Goal: Participate in discussion: Engage in conversation with other users on a specific topic

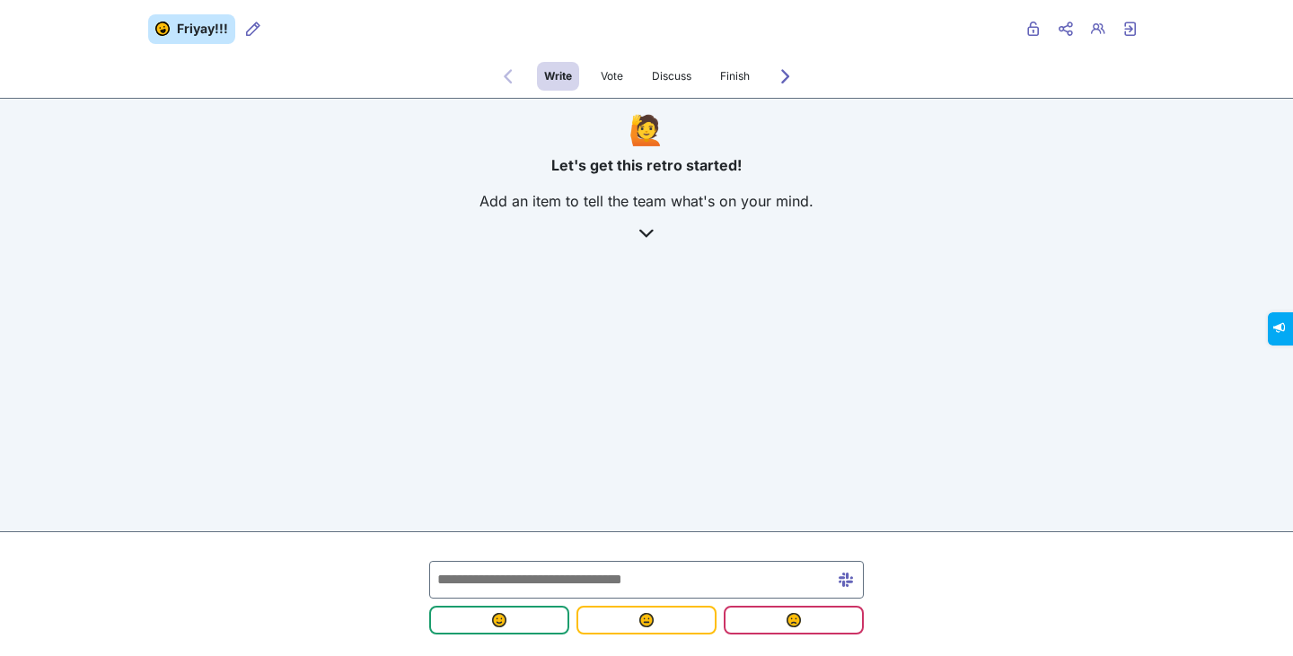
click at [546, 565] on input "text" at bounding box center [646, 580] width 435 height 38
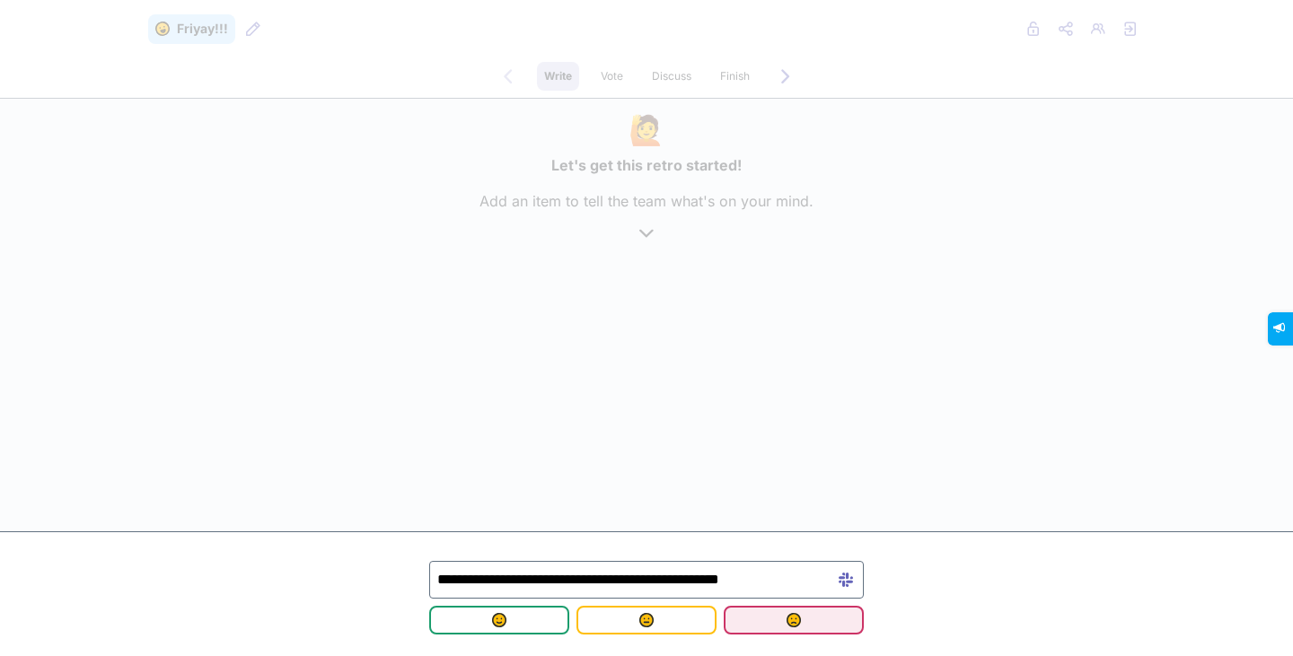
type input "**********"
click at [829, 625] on span "submit" at bounding box center [793, 620] width 111 height 14
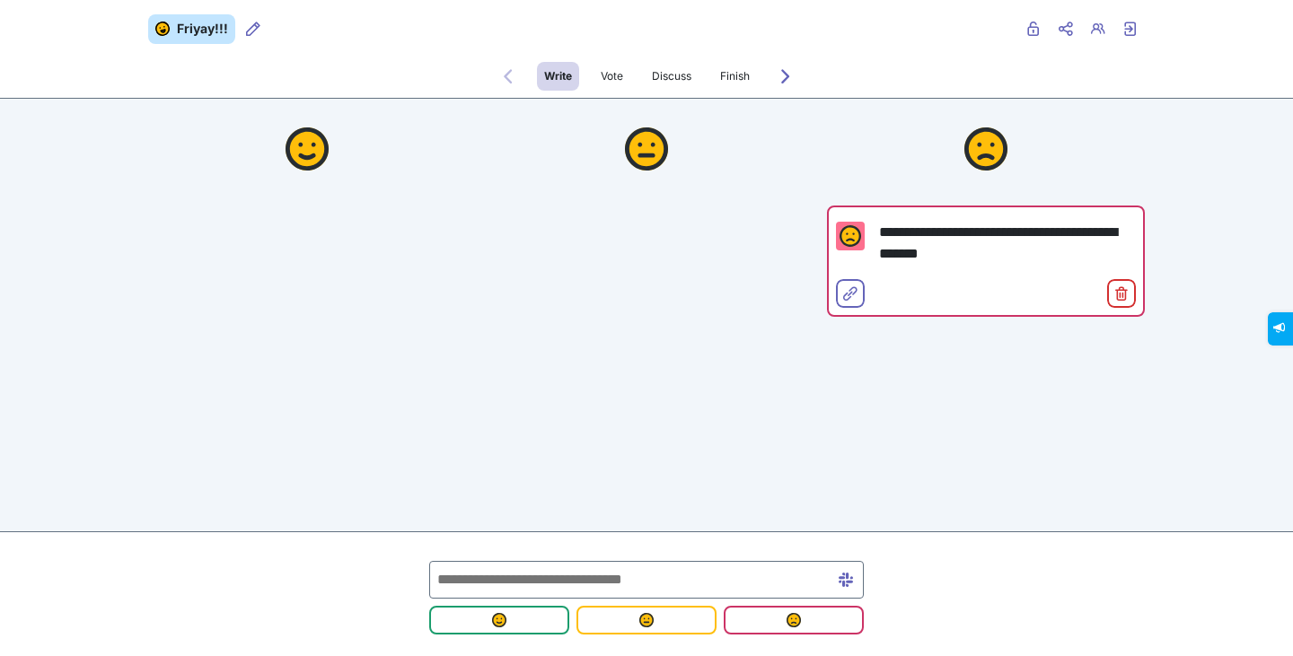
click at [585, 580] on input "text" at bounding box center [646, 580] width 435 height 38
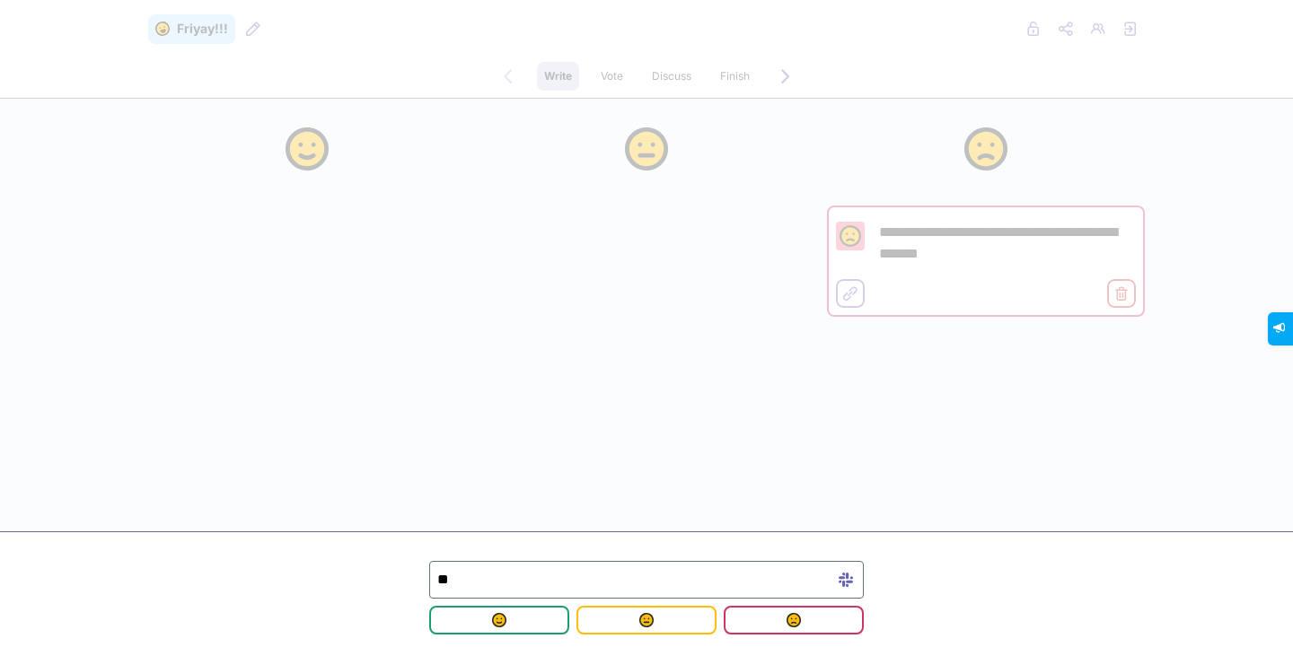
type input "*"
type input "**********"
click at [590, 610] on button "submit" at bounding box center [647, 620] width 140 height 29
click at [401, 280] on div at bounding box center [307, 219] width 318 height 241
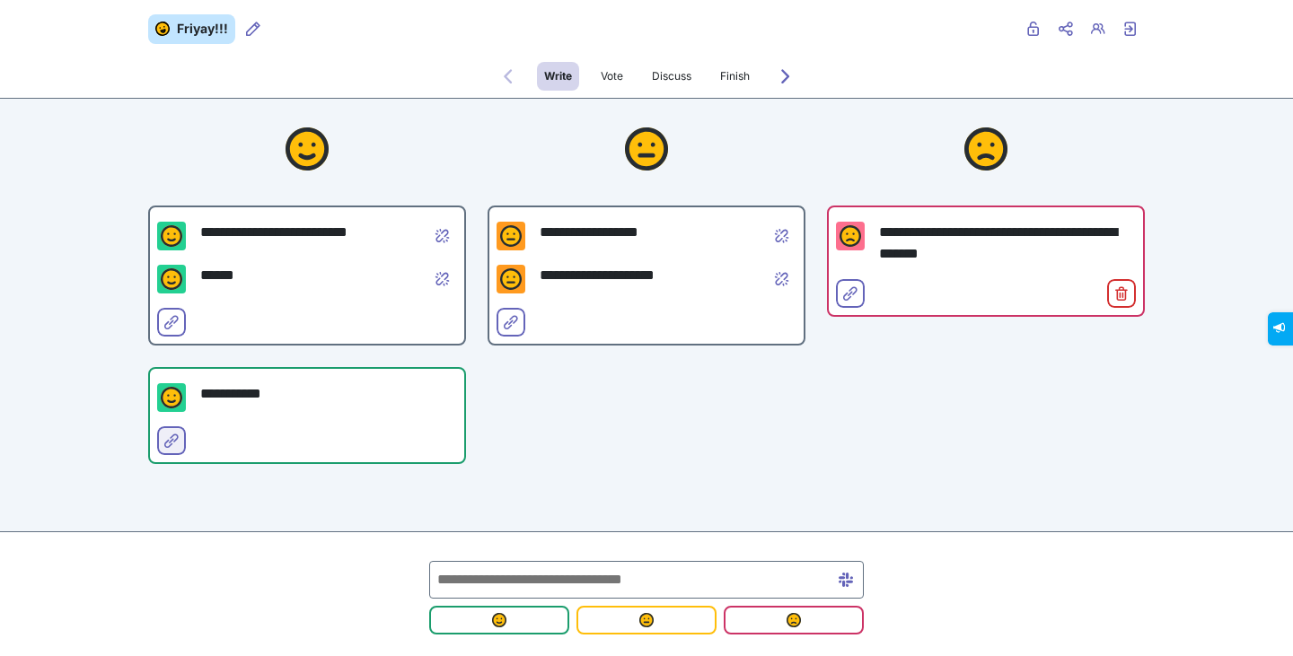
click at [164, 445] on icon "Select for merge" at bounding box center [171, 441] width 14 height 14
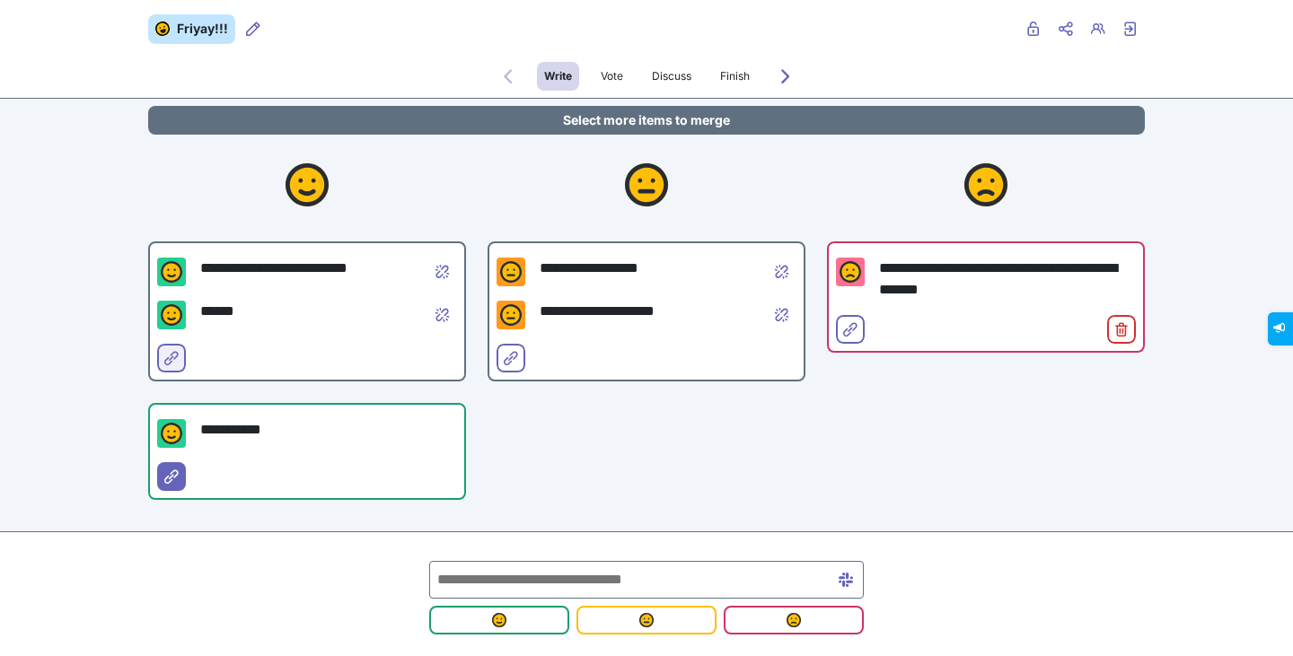
click at [164, 355] on icon "Select for merge" at bounding box center [171, 358] width 14 height 14
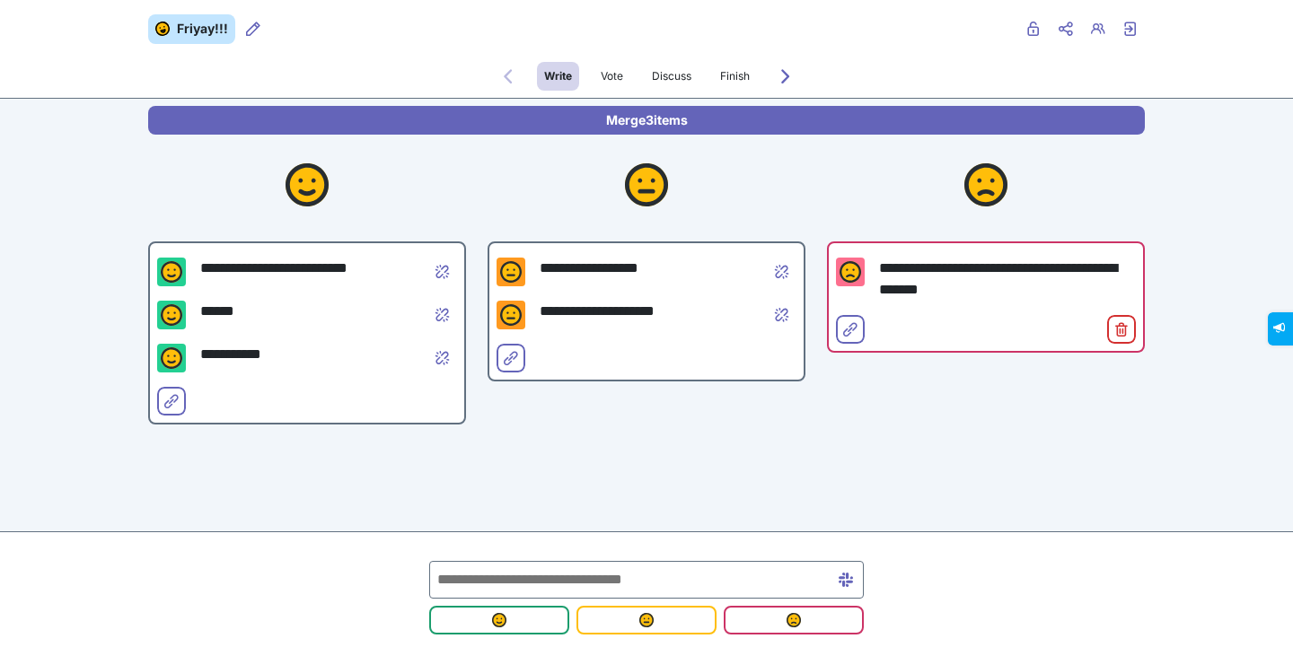
click at [312, 461] on div "**********" at bounding box center [646, 331] width 1293 height 662
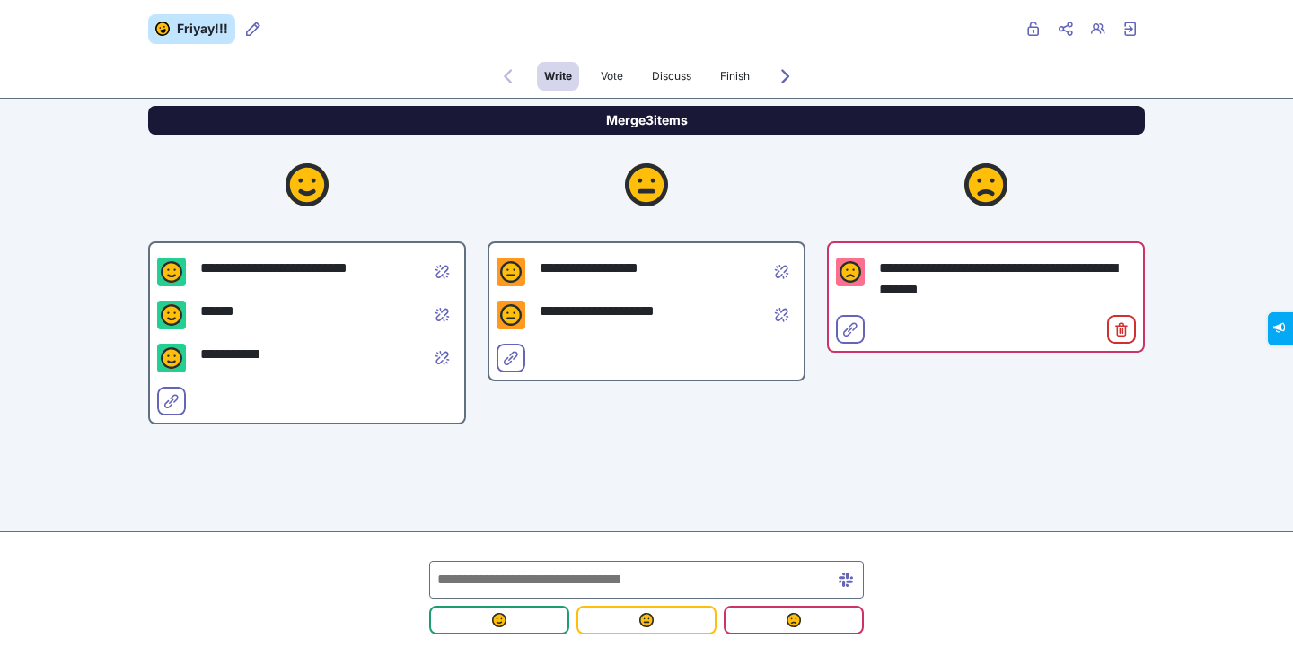
click at [669, 126] on button "Merge 3 items" at bounding box center [646, 120] width 997 height 29
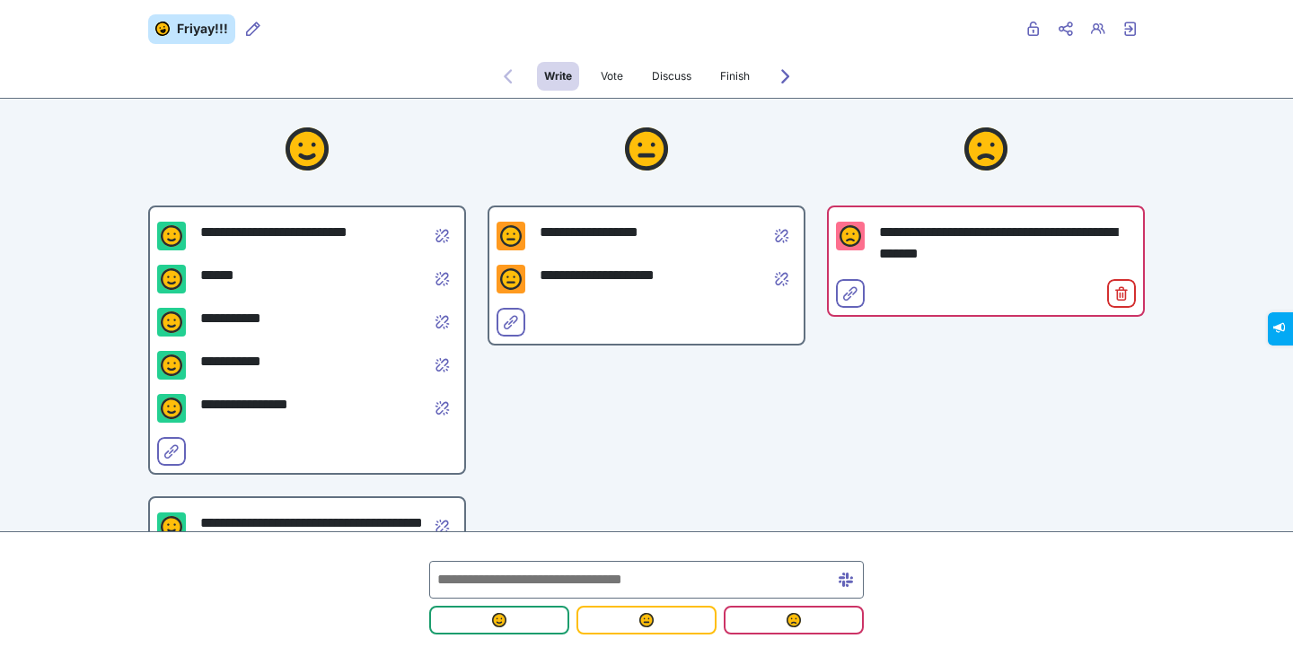
click at [526, 580] on input "text" at bounding box center [646, 580] width 435 height 38
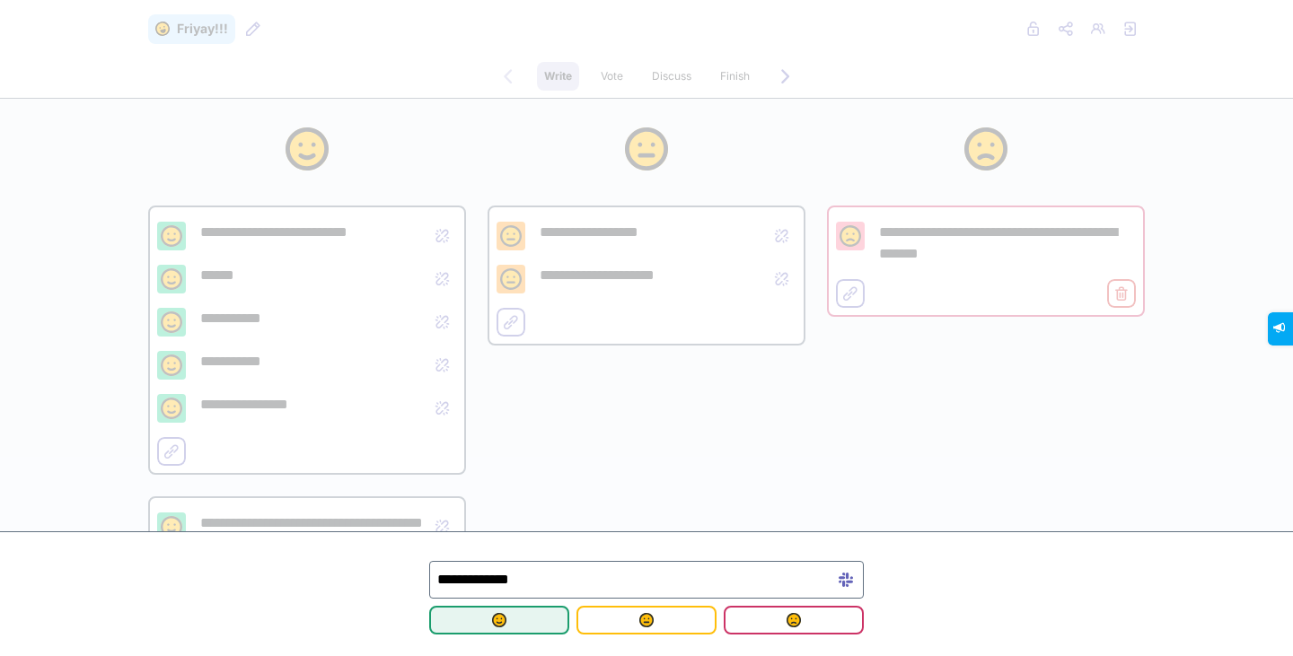
type input "**********"
click at [498, 628] on button "submit" at bounding box center [499, 620] width 140 height 29
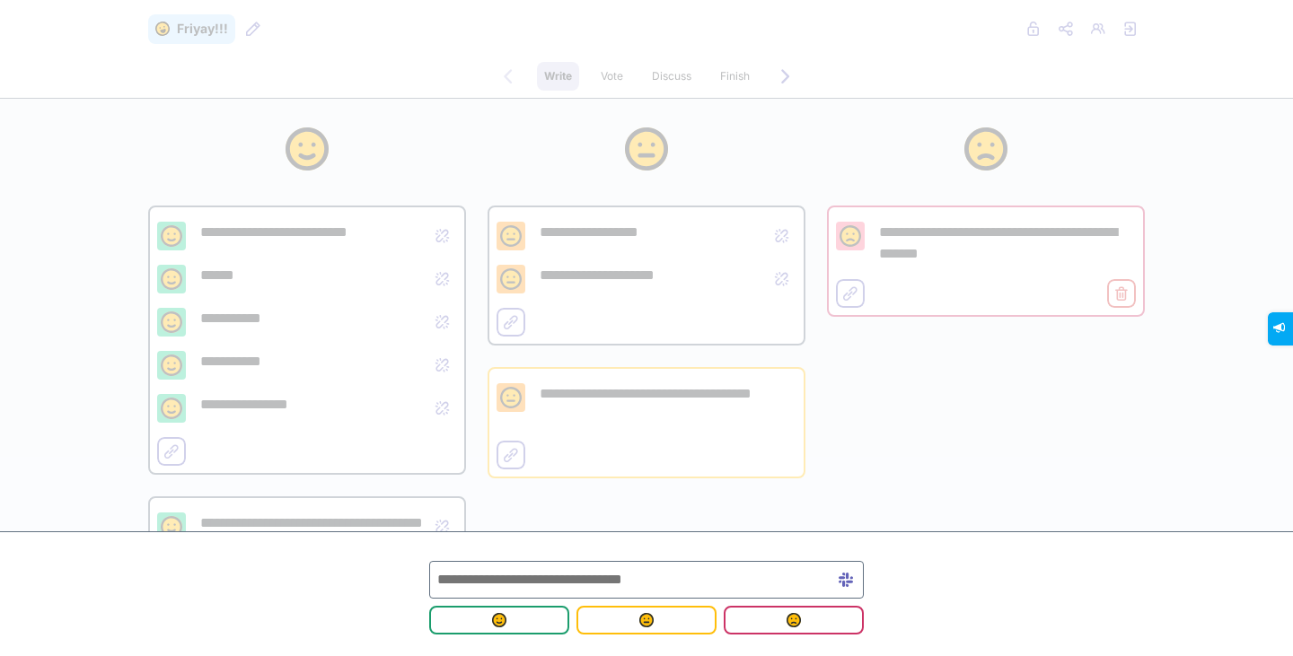
click at [906, 381] on div "**********" at bounding box center [986, 607] width 318 height 1017
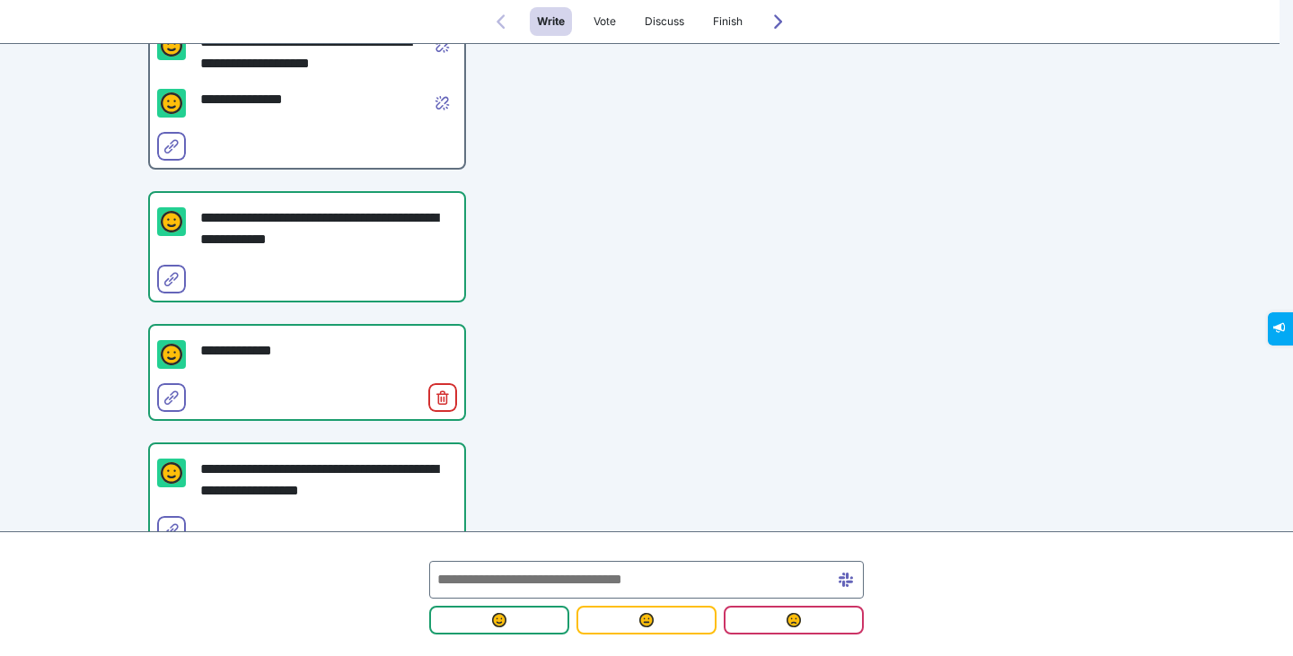
scroll to position [806, 0]
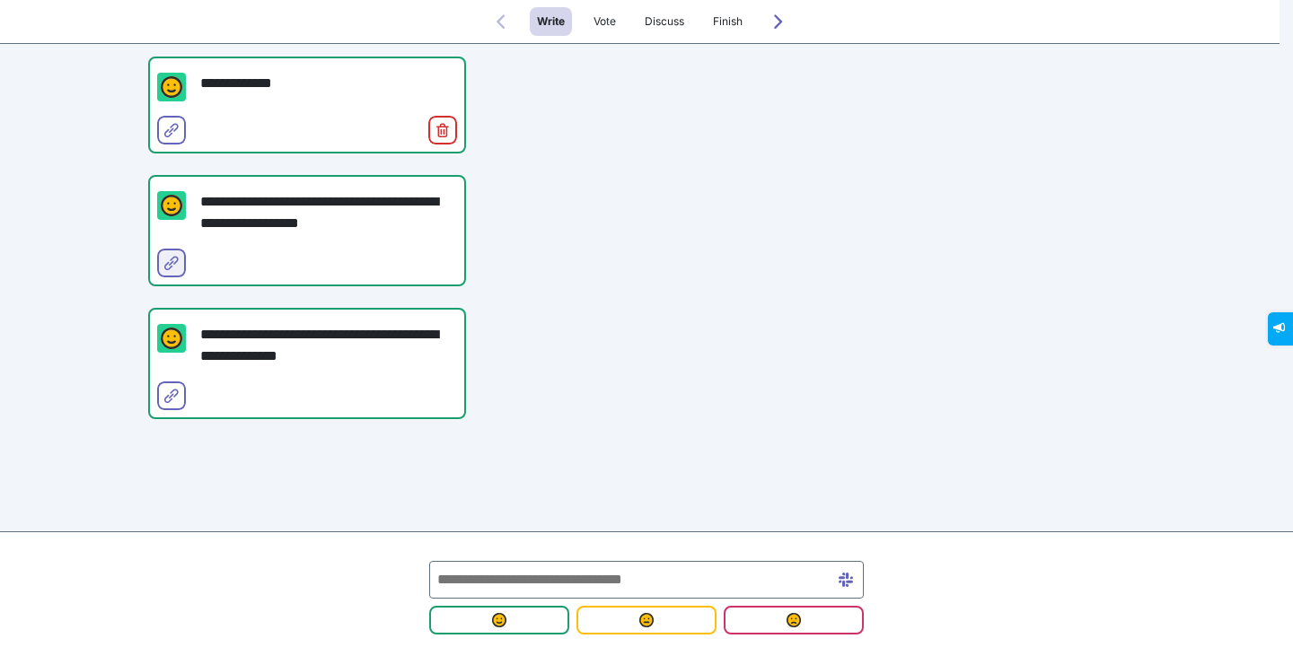
click at [169, 263] on icon "Select for merge" at bounding box center [171, 263] width 14 height 14
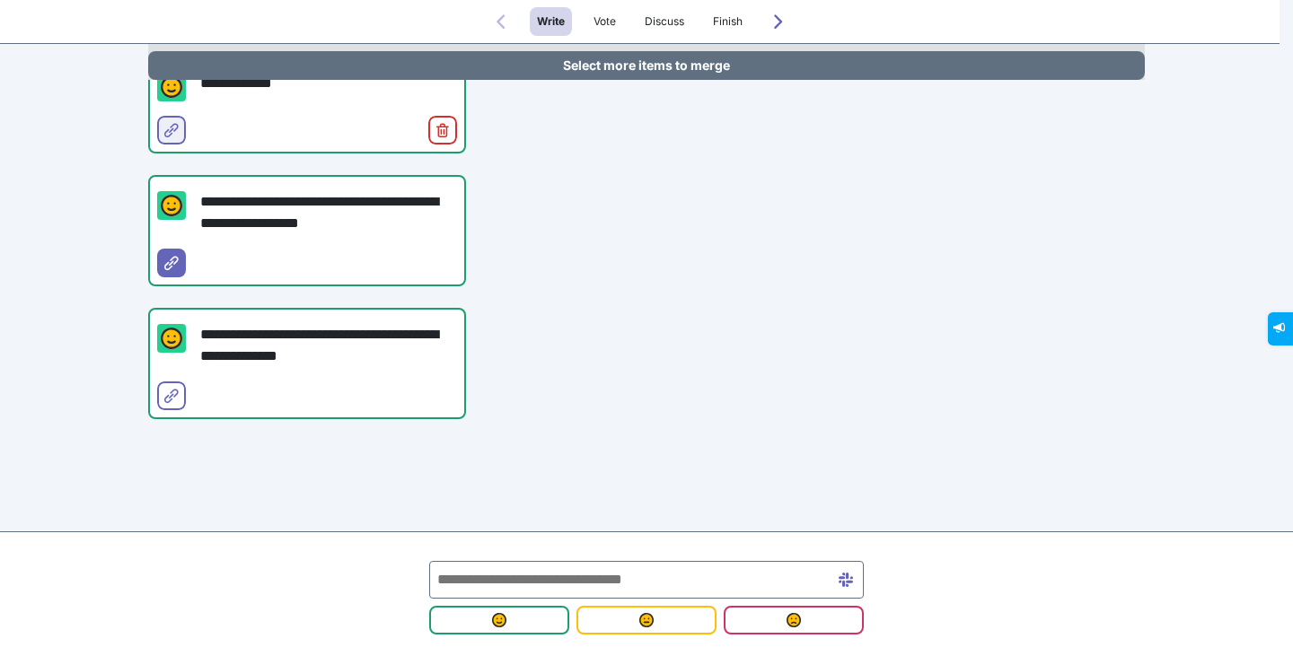
click at [170, 131] on icon "Select for merge" at bounding box center [171, 130] width 14 height 14
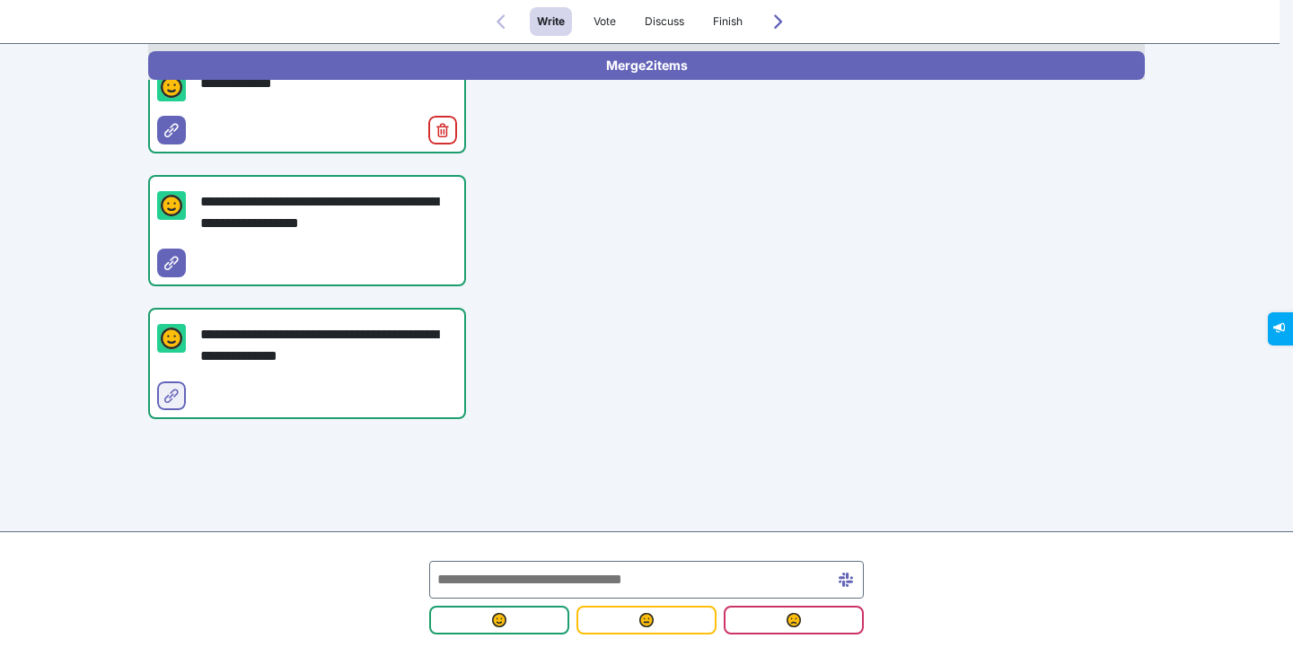
click at [164, 389] on icon "Select for merge" at bounding box center [171, 396] width 14 height 14
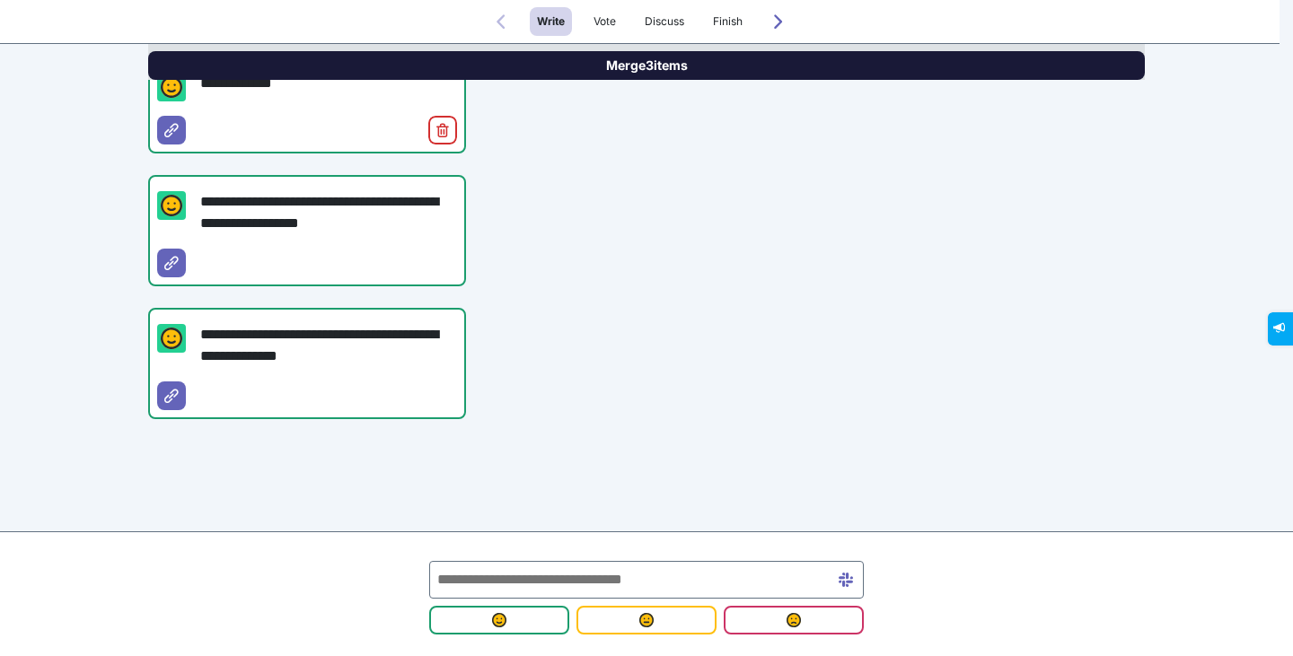
click at [475, 67] on button "Merge 3 items" at bounding box center [646, 65] width 997 height 29
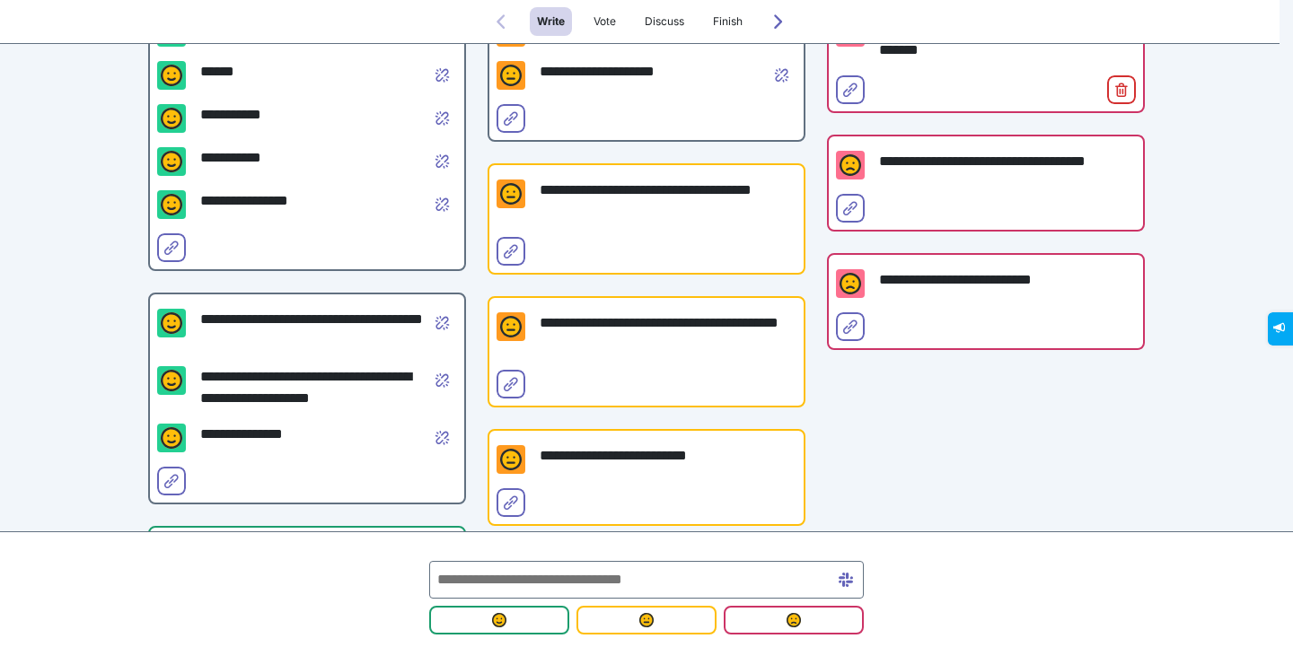
scroll to position [269, 0]
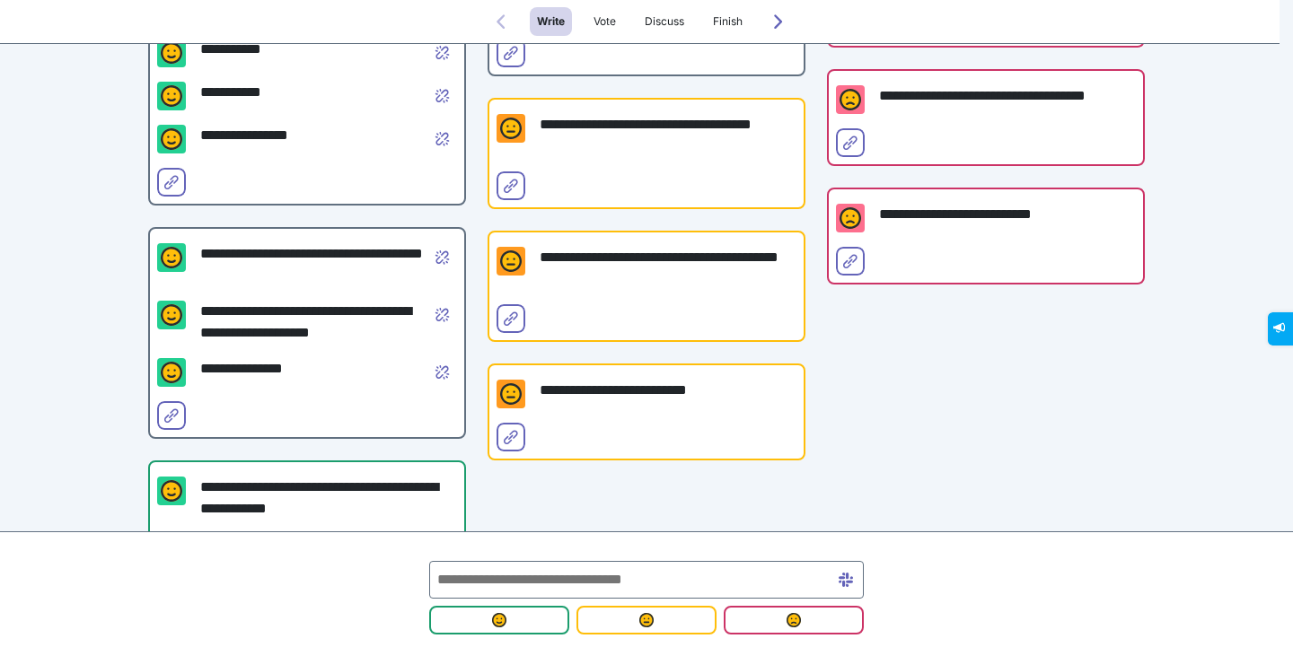
click at [638, 571] on input "text" at bounding box center [646, 580] width 435 height 38
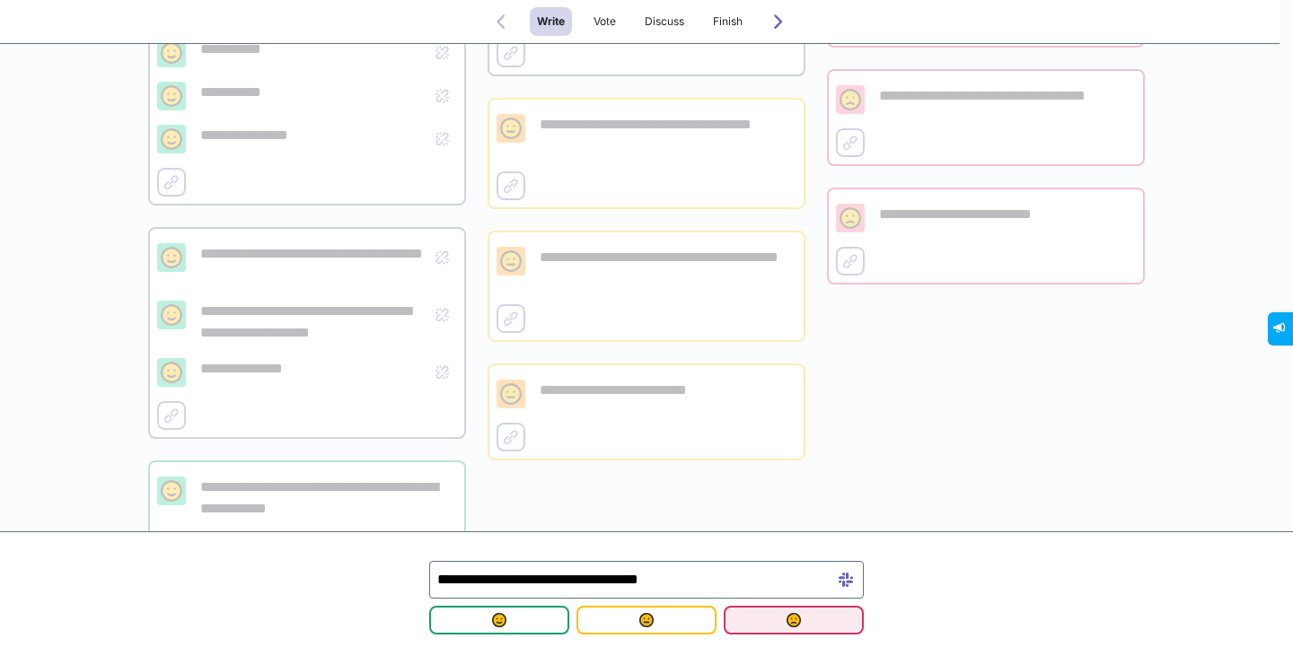
type input "**********"
click at [795, 615] on img "submit" at bounding box center [794, 620] width 14 height 14
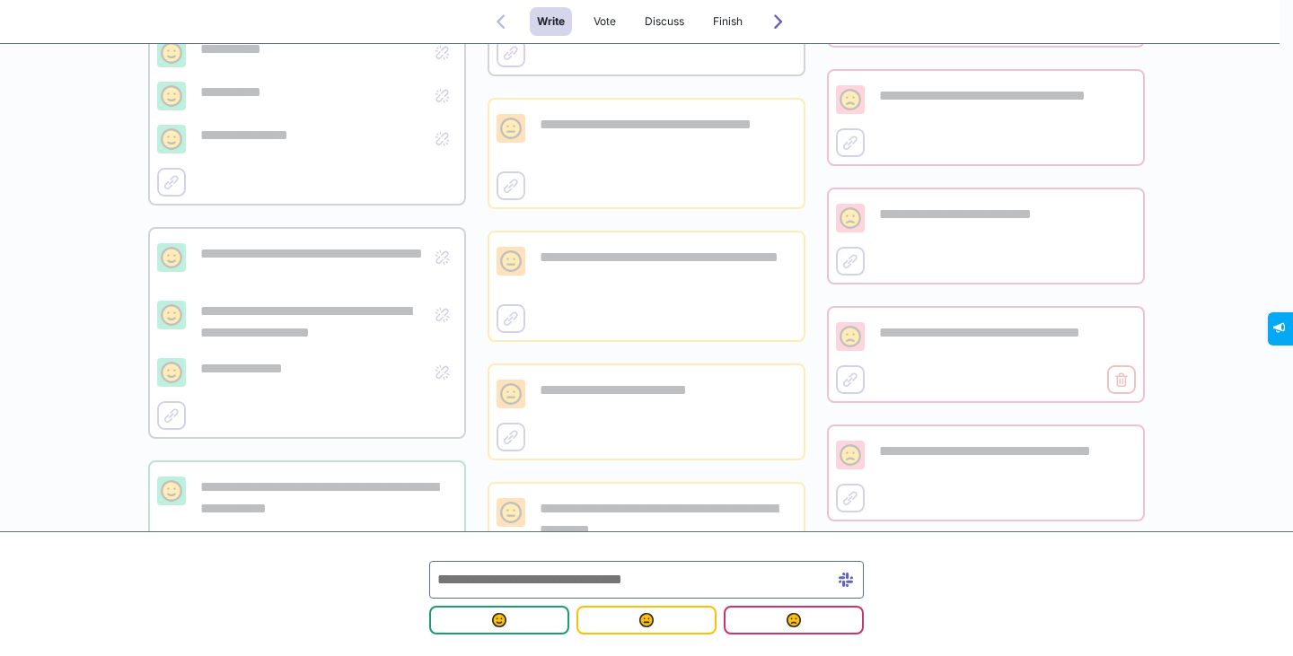
click at [1203, 309] on div "**********" at bounding box center [646, 512] width 1293 height 1563
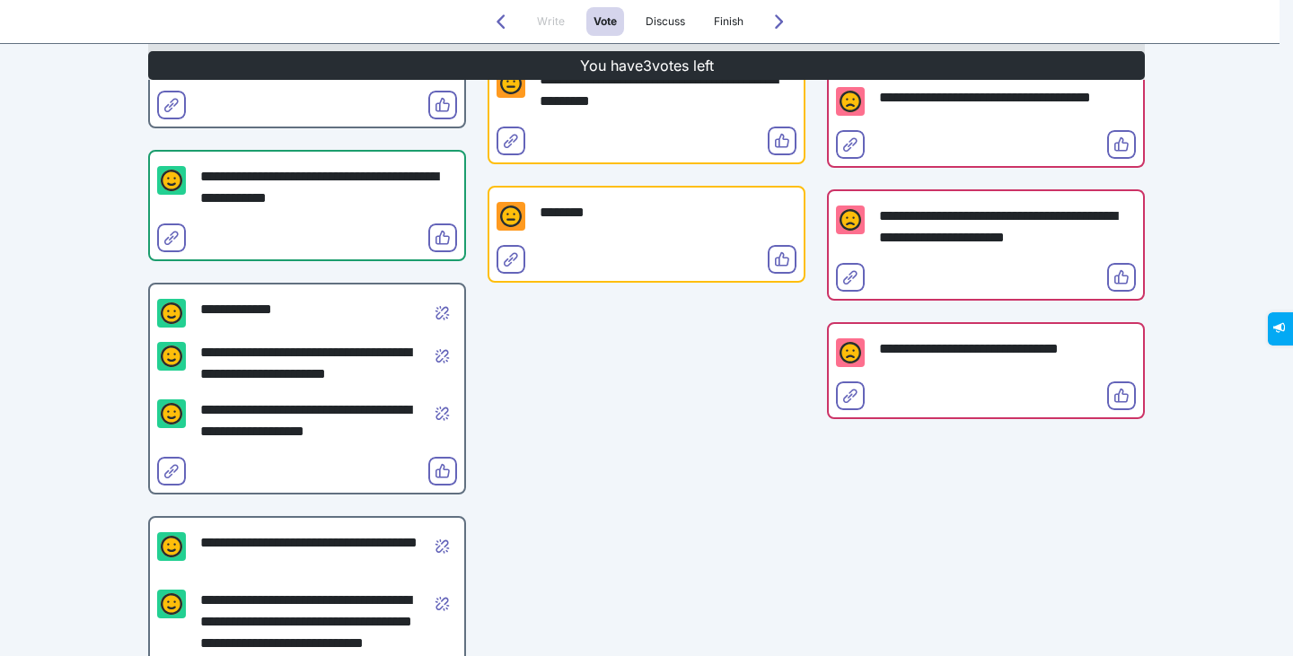
scroll to position [718, 0]
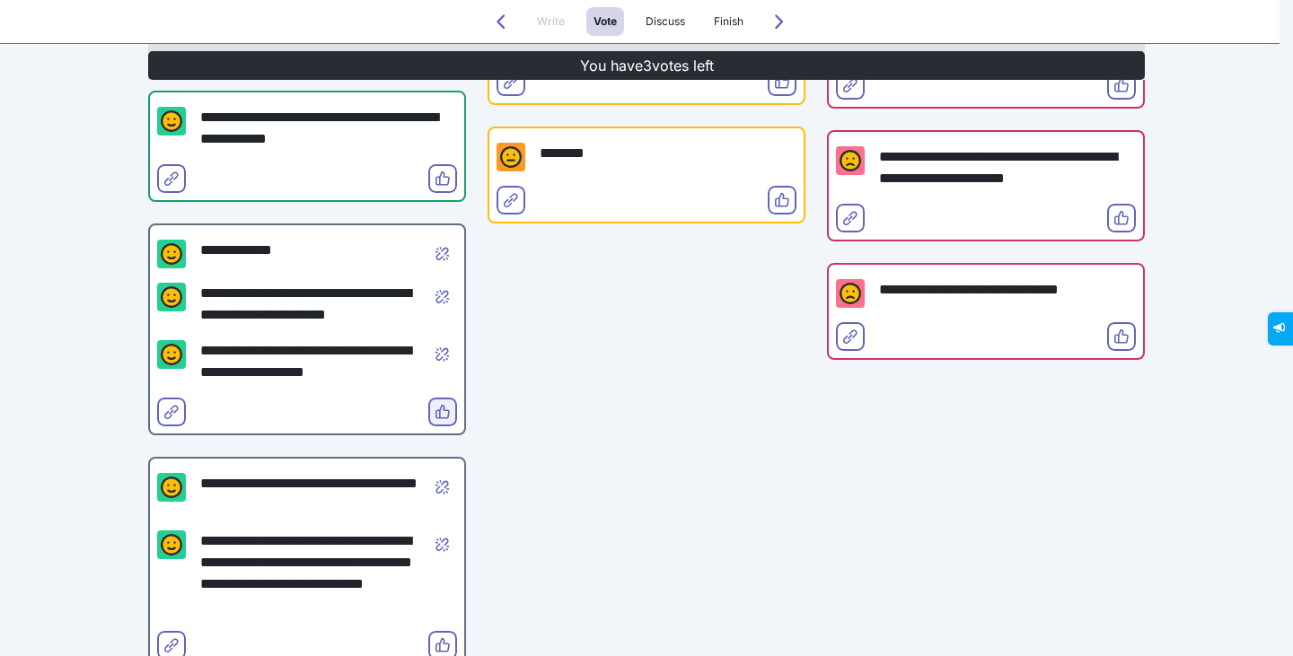
click at [436, 416] on icon "Vote" at bounding box center [443, 412] width 14 height 14
click at [436, 638] on icon "Vote" at bounding box center [443, 645] width 14 height 14
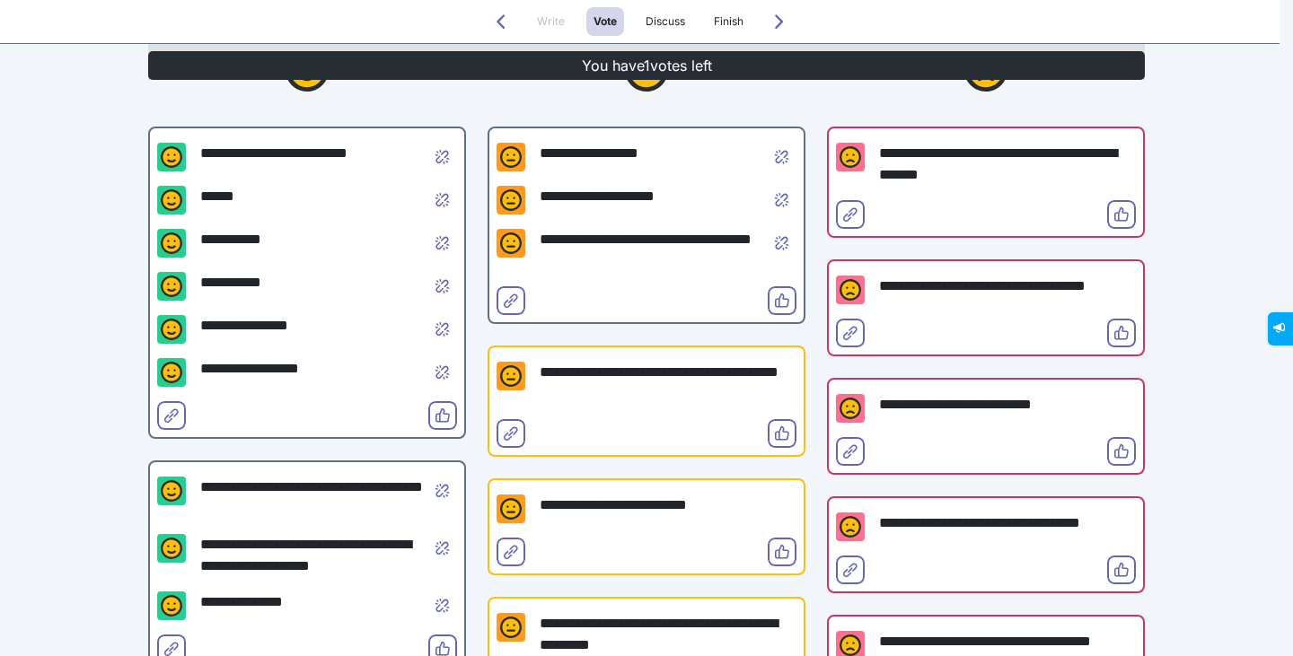
scroll to position [180, 0]
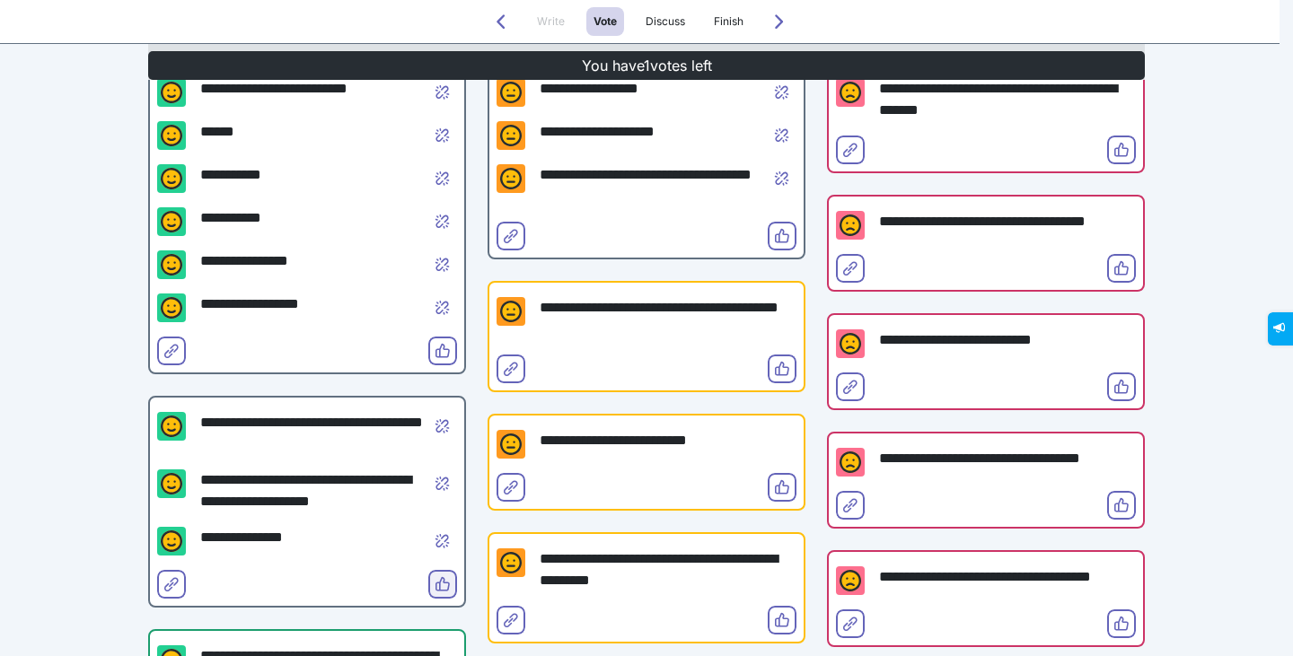
click at [436, 588] on icon "Vote" at bounding box center [443, 584] width 14 height 14
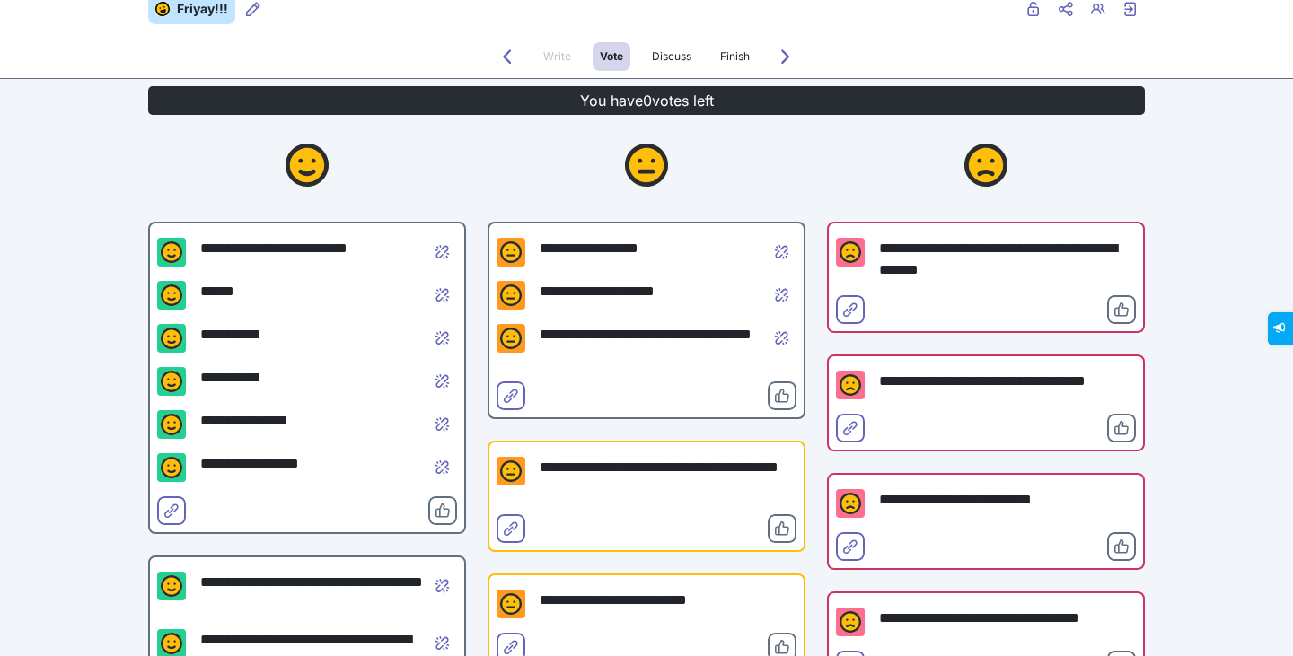
scroll to position [0, 0]
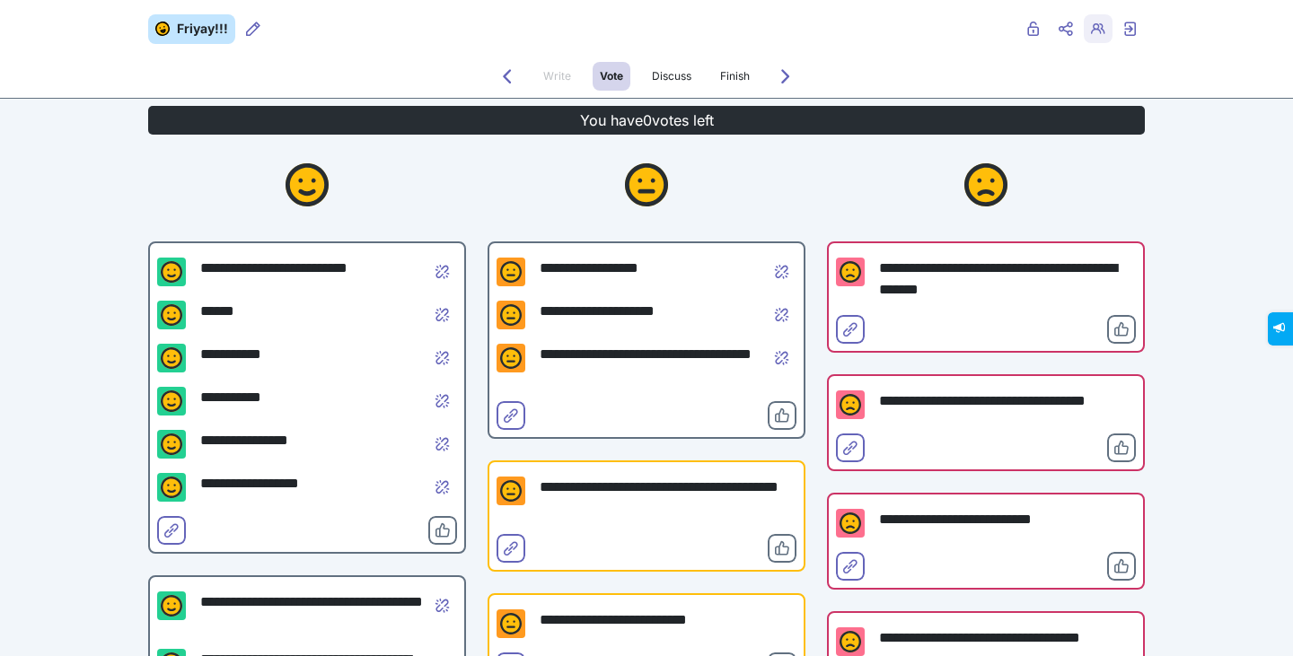
click at [1084, 32] on button "Retro users" at bounding box center [1098, 28] width 29 height 29
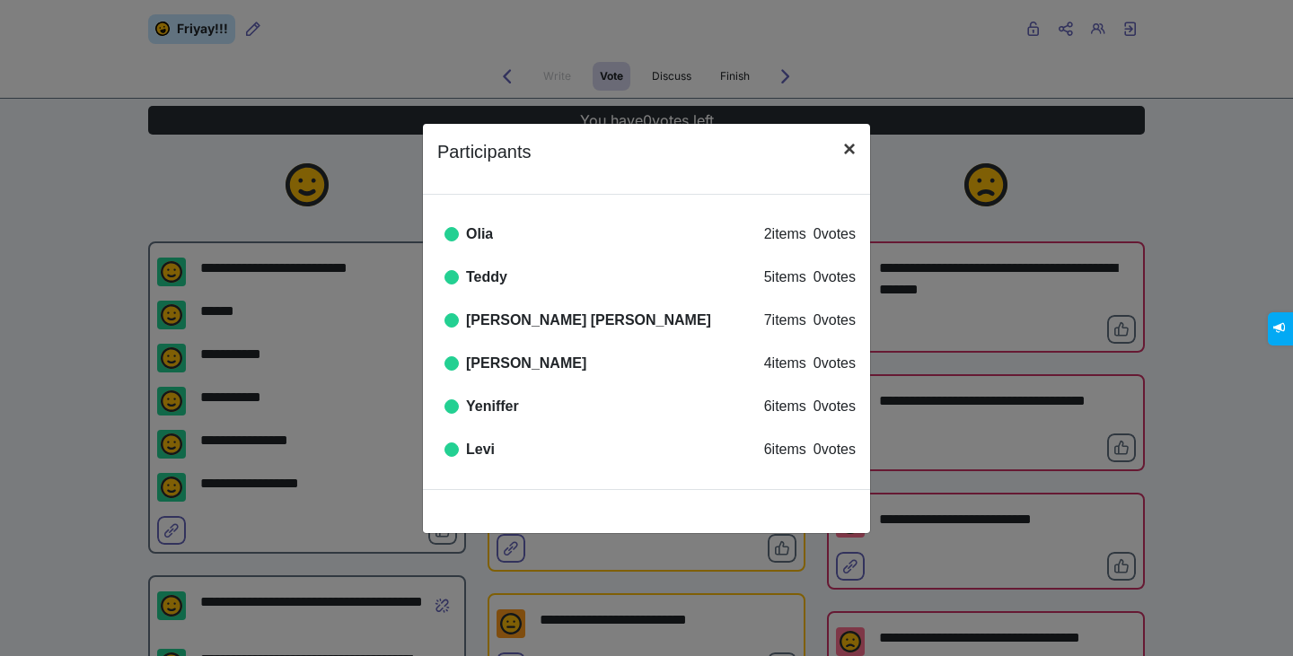
click at [857, 147] on button "×" at bounding box center [849, 149] width 41 height 50
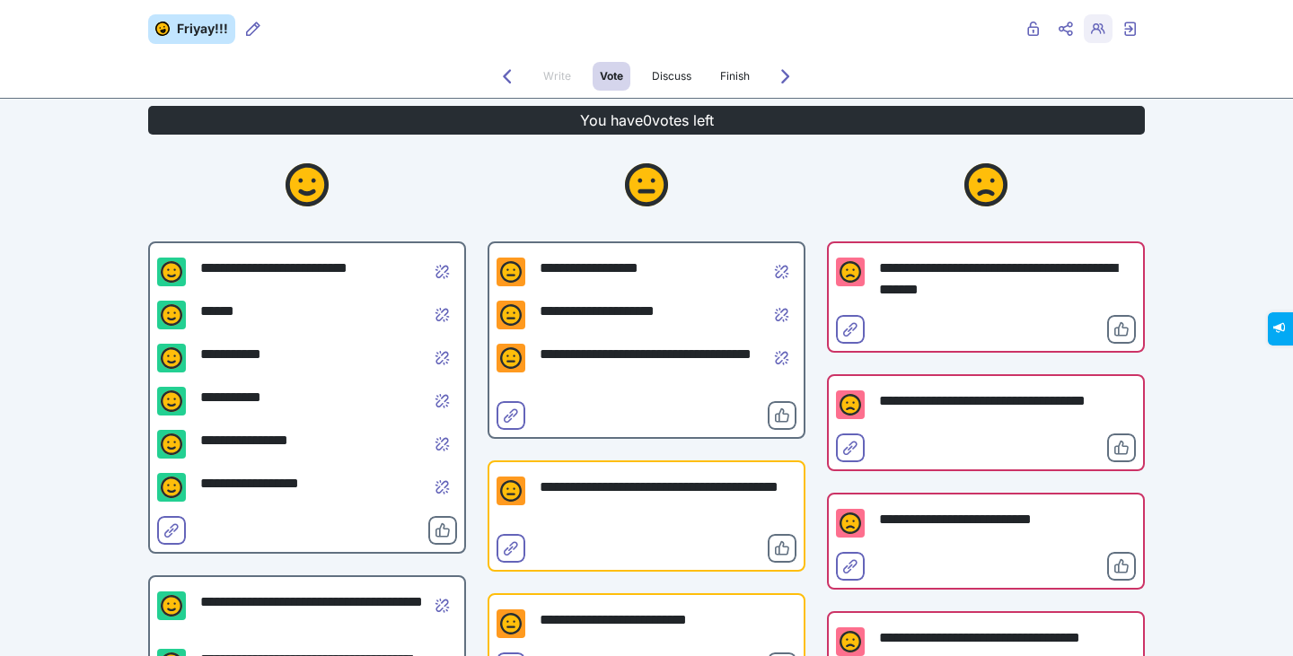
click at [1091, 22] on icon "Retro users" at bounding box center [1098, 29] width 14 height 14
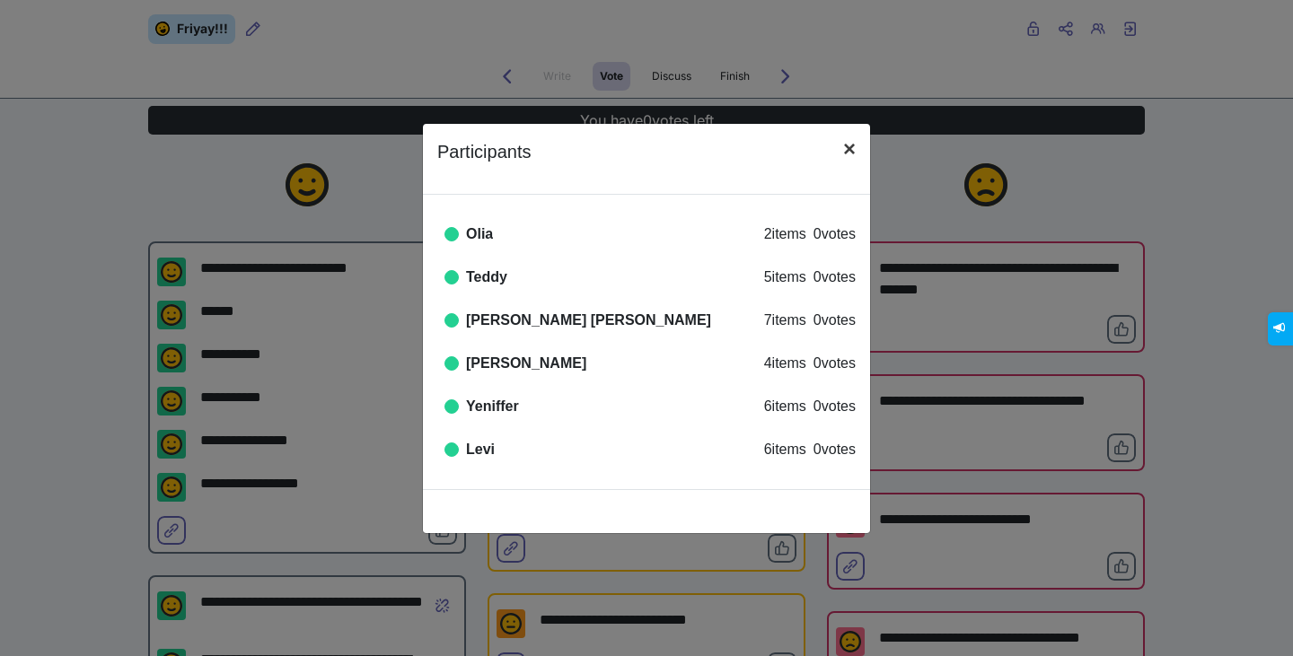
click at [843, 149] on span "×" at bounding box center [849, 148] width 13 height 24
